Goal: Task Accomplishment & Management: Complete application form

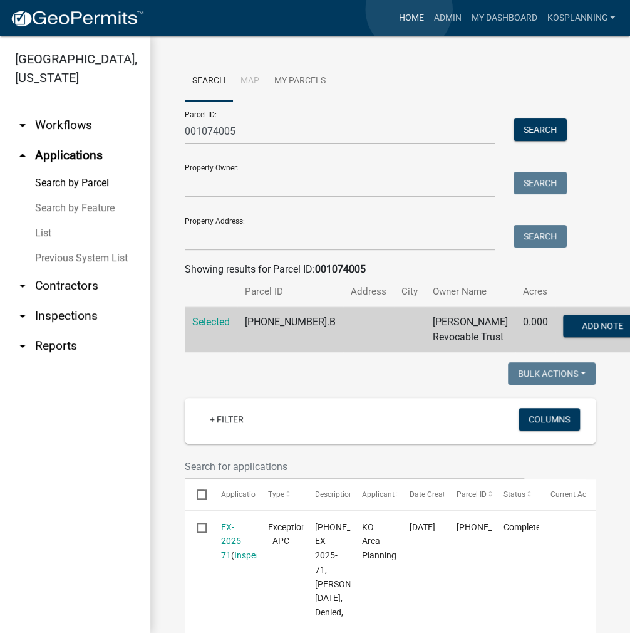
click at [409, 9] on link "Home" at bounding box center [410, 18] width 35 height 24
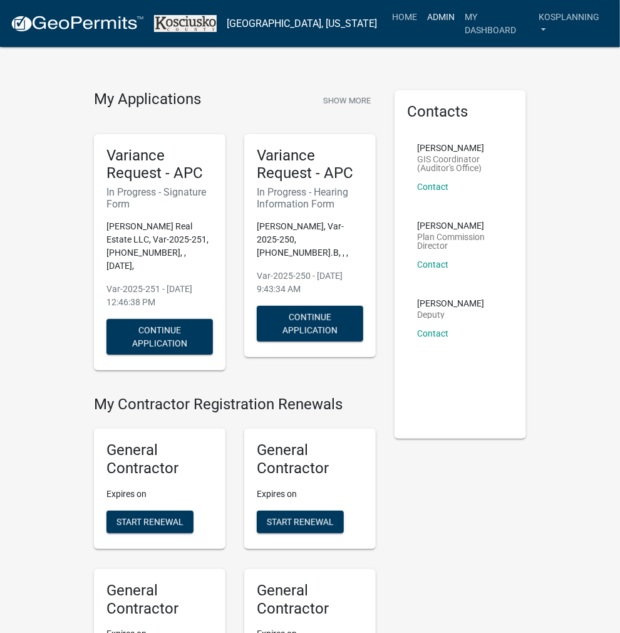
click at [440, 10] on link "Admin" at bounding box center [441, 17] width 38 height 24
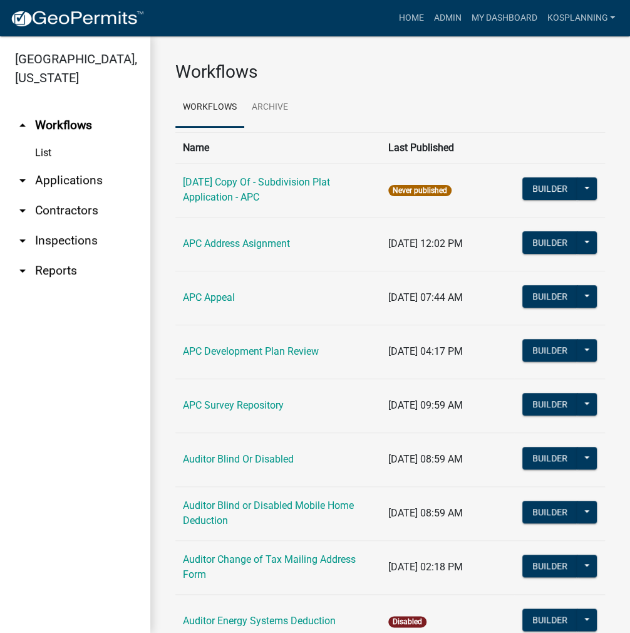
click at [63, 192] on link "arrow_drop_down Applications" at bounding box center [75, 180] width 150 height 30
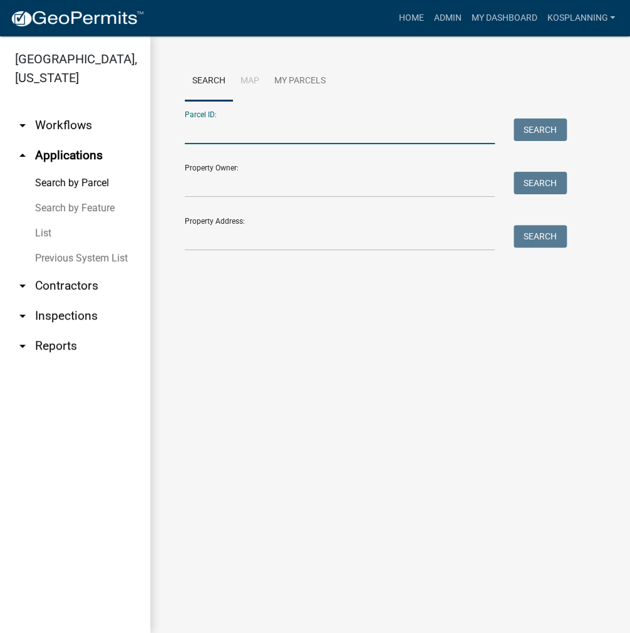
click at [222, 128] on input "Parcel ID:" at bounding box center [340, 131] width 310 height 26
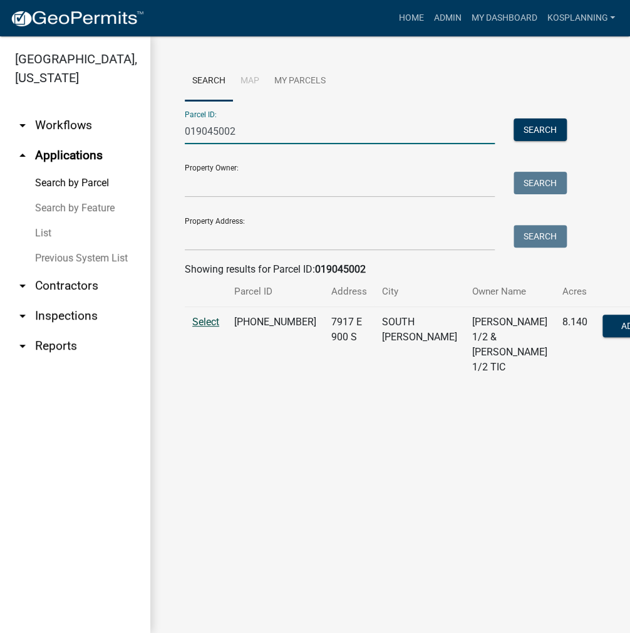
type input "019045002"
click at [194, 328] on span "Select" at bounding box center [205, 322] width 27 height 12
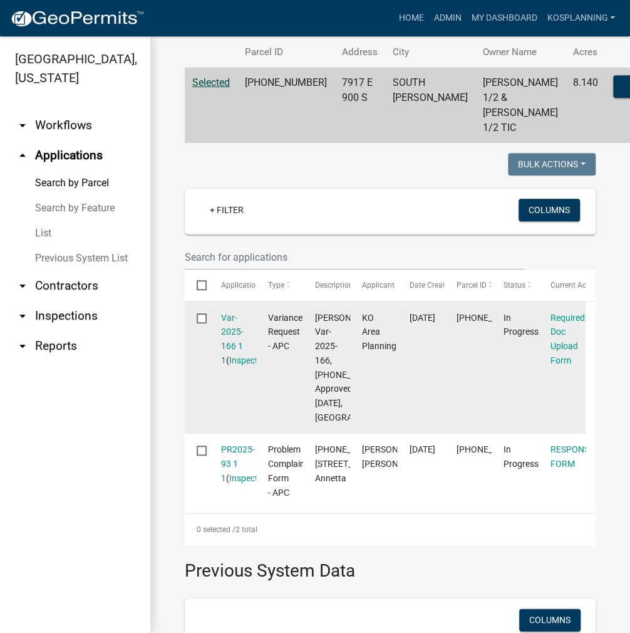
scroll to position [251, 0]
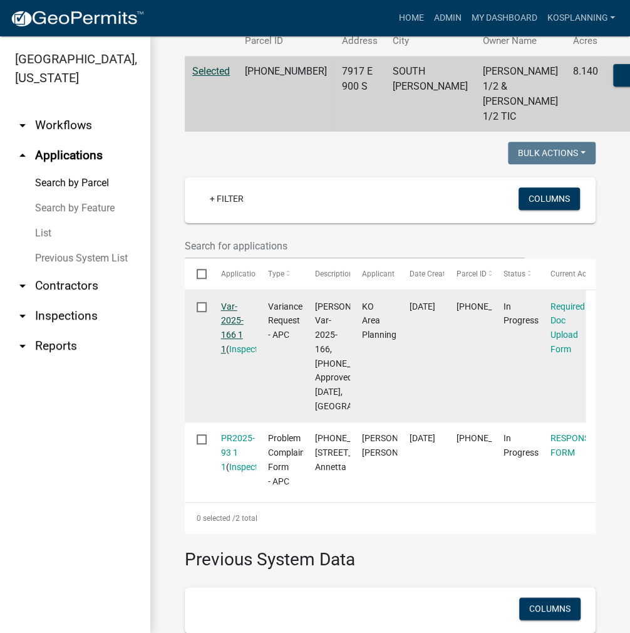
click at [228, 354] on link "Var-2025-166 1 1" at bounding box center [232, 327] width 23 height 53
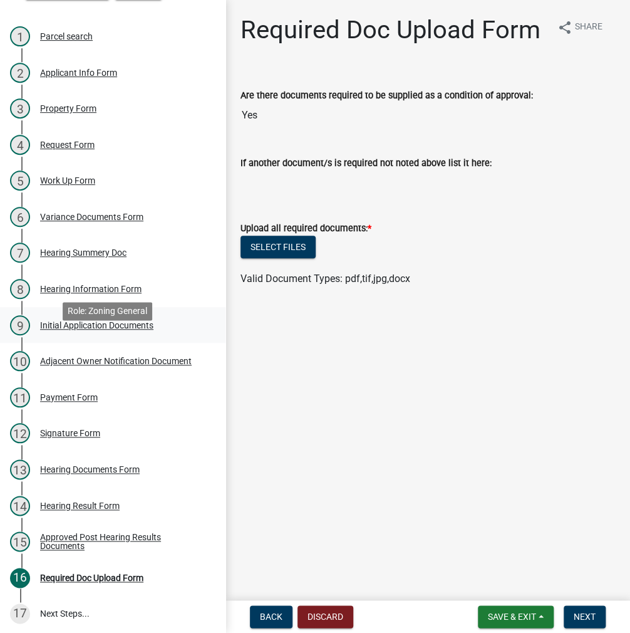
scroll to position [135, 0]
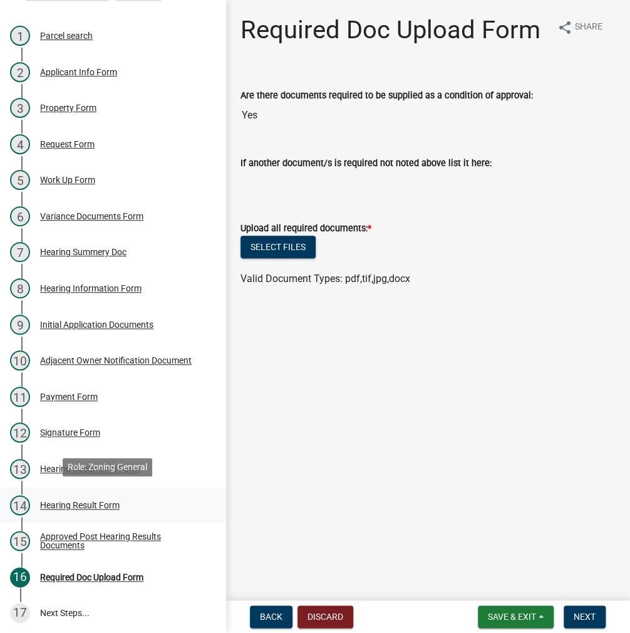
click at [75, 501] on div "Hearing Result Form" at bounding box center [80, 505] width 80 height 9
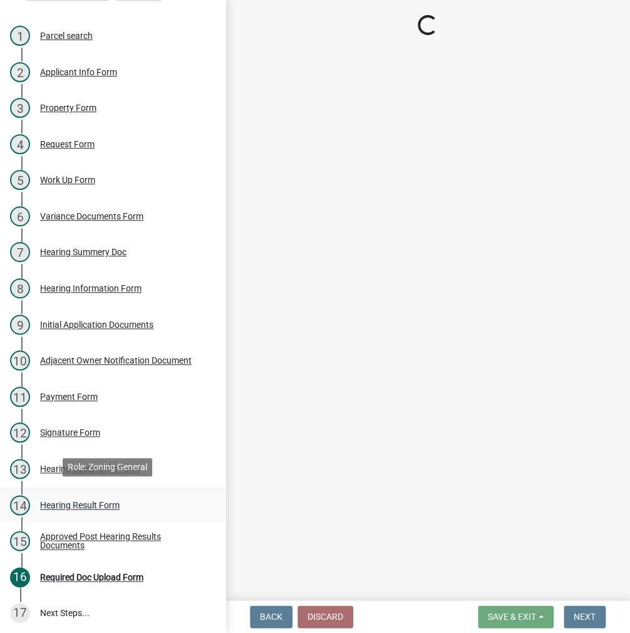
select select "808690c7-bf4f-4afa-b87c-7c10797e051c"
select select "ff6cc449-edf6-45e5-9fe1-01429fdc05a7"
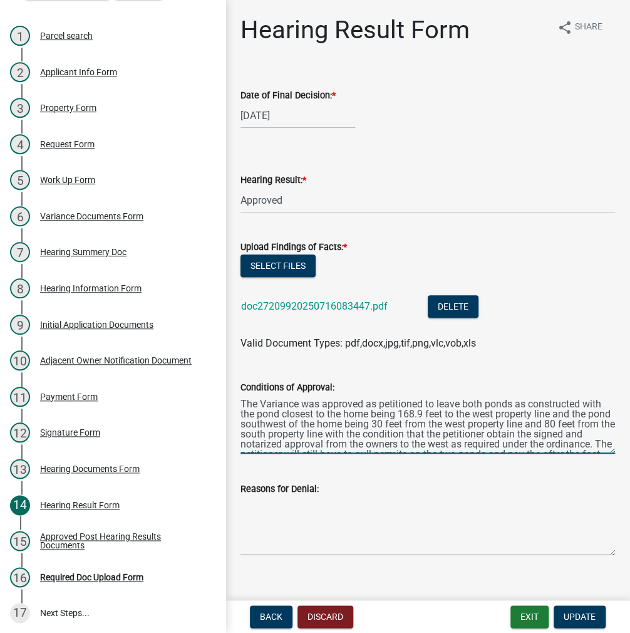
scroll to position [20, 0]
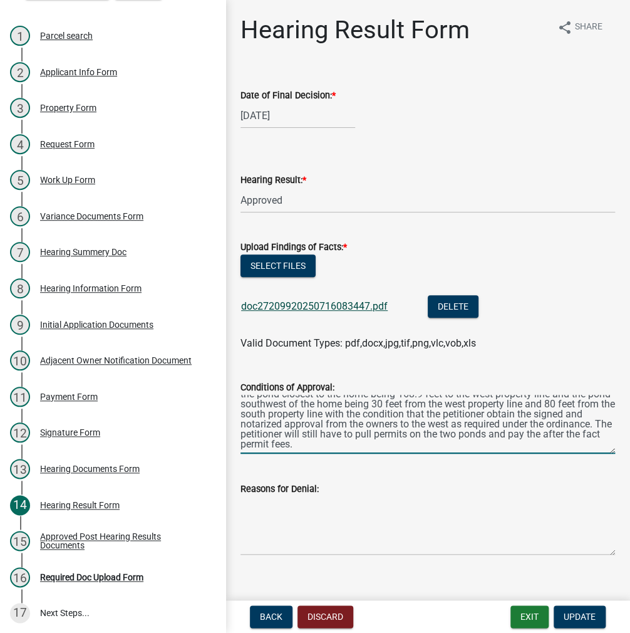
click at [340, 303] on link "doc27209920250716083447.pdf" at bounding box center [314, 306] width 147 height 12
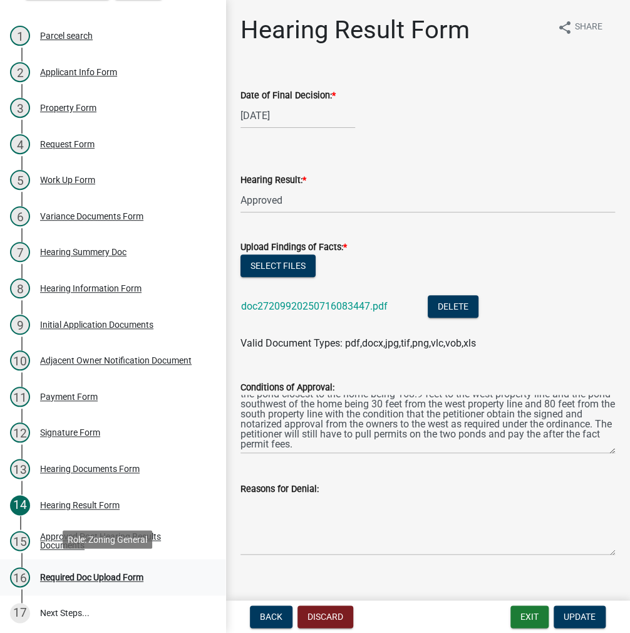
click at [68, 573] on div "Required Doc Upload Form" at bounding box center [91, 577] width 103 height 9
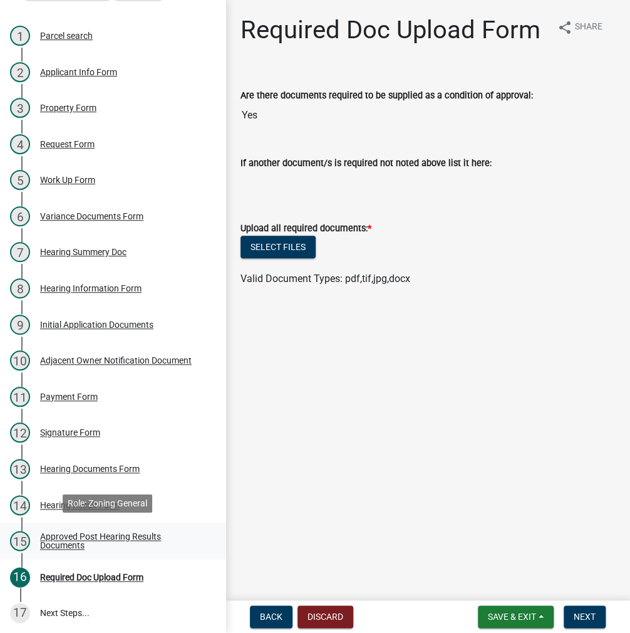
click at [70, 539] on div "Approved Post Hearing Results Documents" at bounding box center [122, 541] width 165 height 18
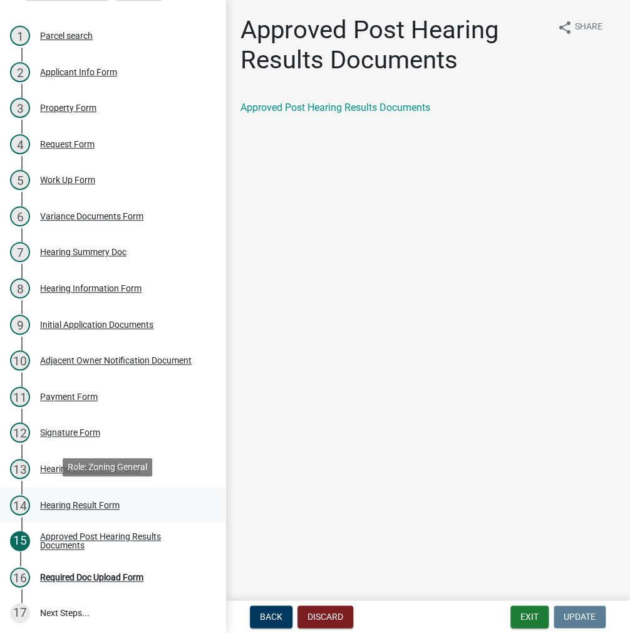
click at [90, 502] on div "Hearing Result Form" at bounding box center [80, 505] width 80 height 9
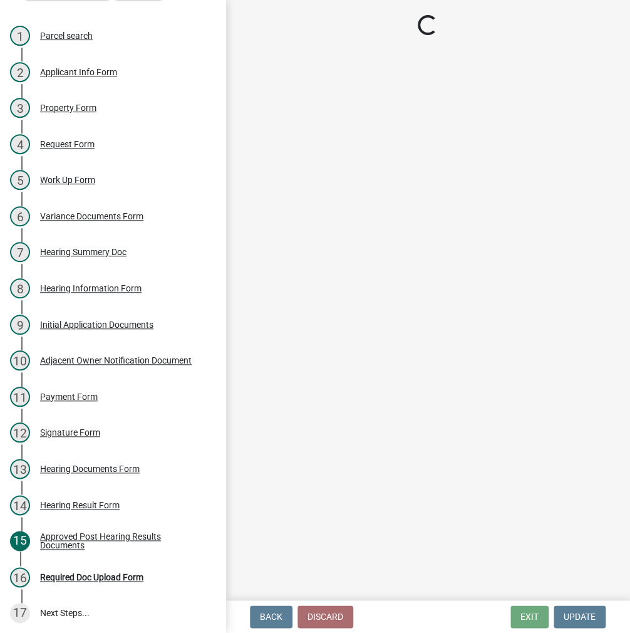
select select "808690c7-bf4f-4afa-b87c-7c10797e051c"
select select "ff6cc449-edf6-45e5-9fe1-01429fdc05a7"
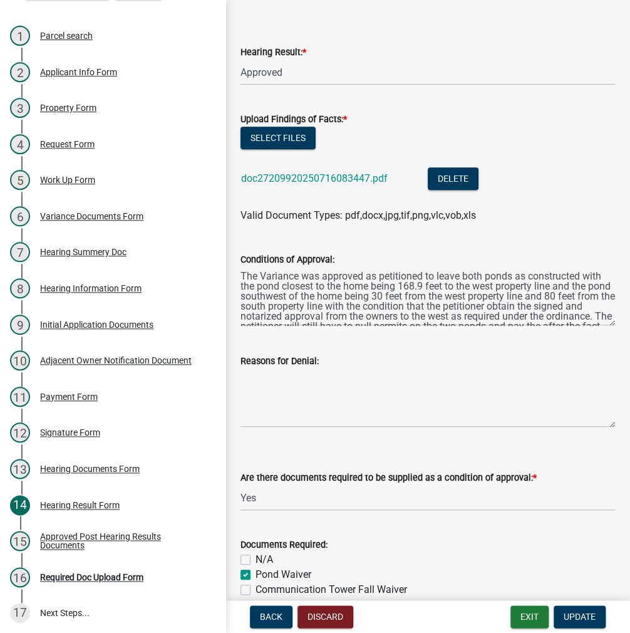
scroll to position [0, 0]
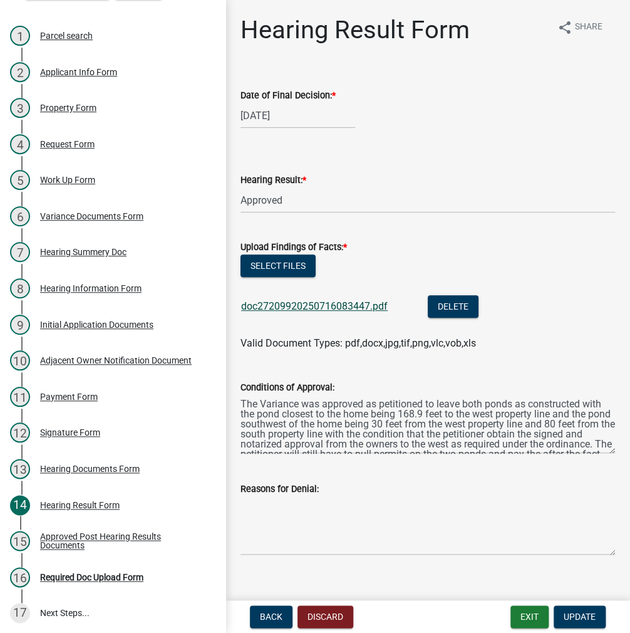
click at [368, 304] on link "doc27209920250716083447.pdf" at bounding box center [314, 306] width 147 height 12
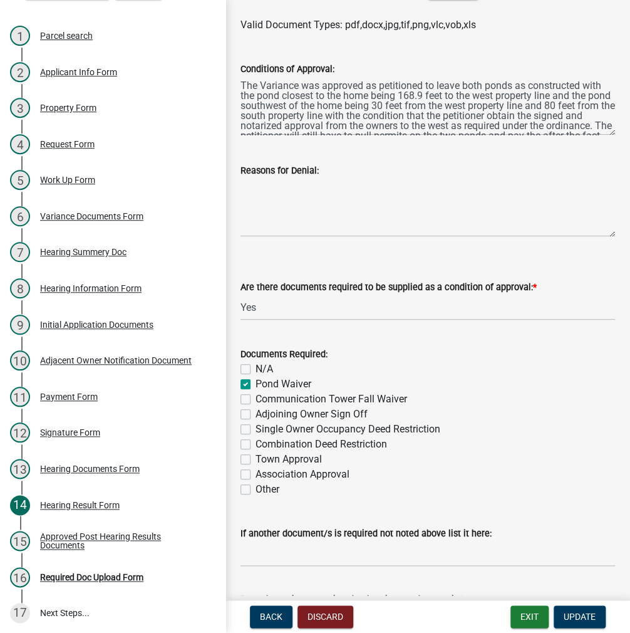
scroll to position [449, 0]
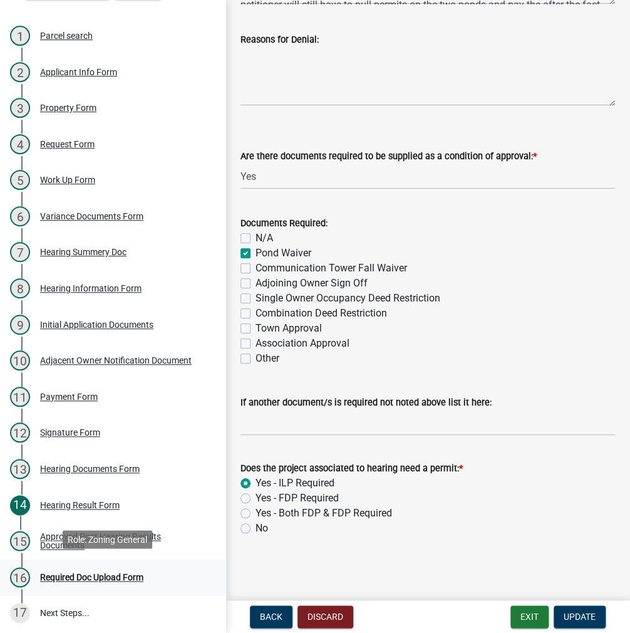
click at [61, 573] on div "Required Doc Upload Form" at bounding box center [91, 577] width 103 height 9
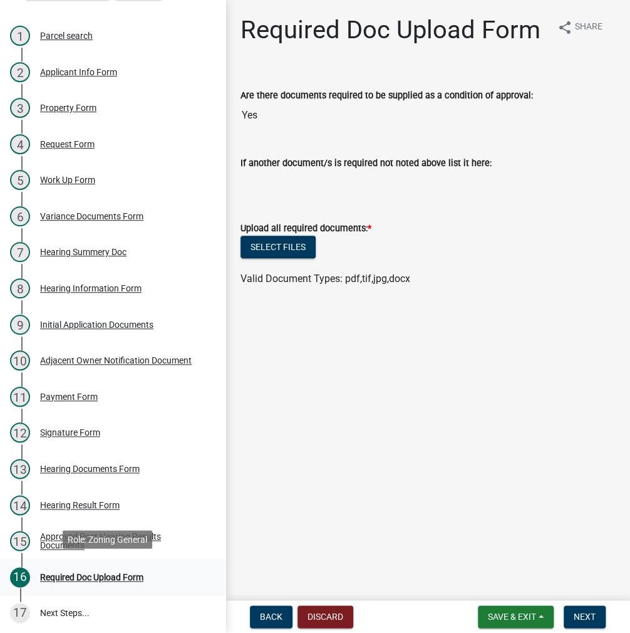
click at [162, 575] on div "16 Required Doc Upload Form" at bounding box center [107, 577] width 195 height 20
click at [76, 532] on div "Approved Post Hearing Results Documents" at bounding box center [122, 541] width 165 height 18
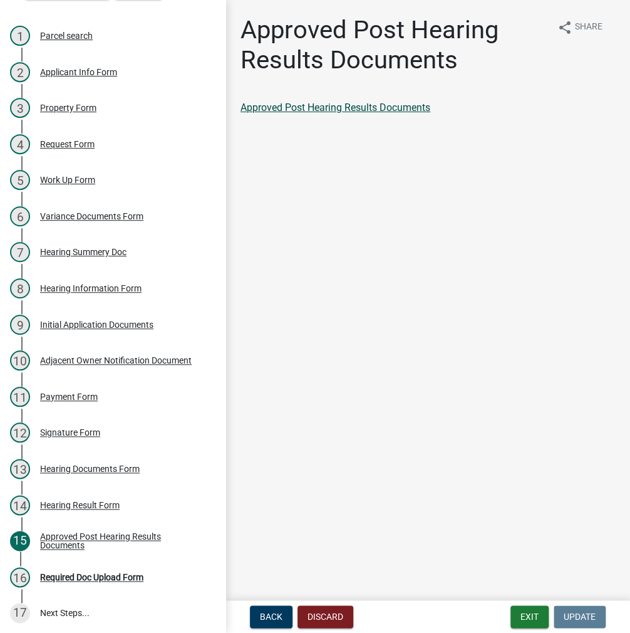
click at [421, 104] on link "Approved Post Hearing Results Documents" at bounding box center [336, 107] width 190 height 12
click at [523, 613] on button "Exit" at bounding box center [530, 616] width 38 height 23
